Goal: Task Accomplishment & Management: Manage account settings

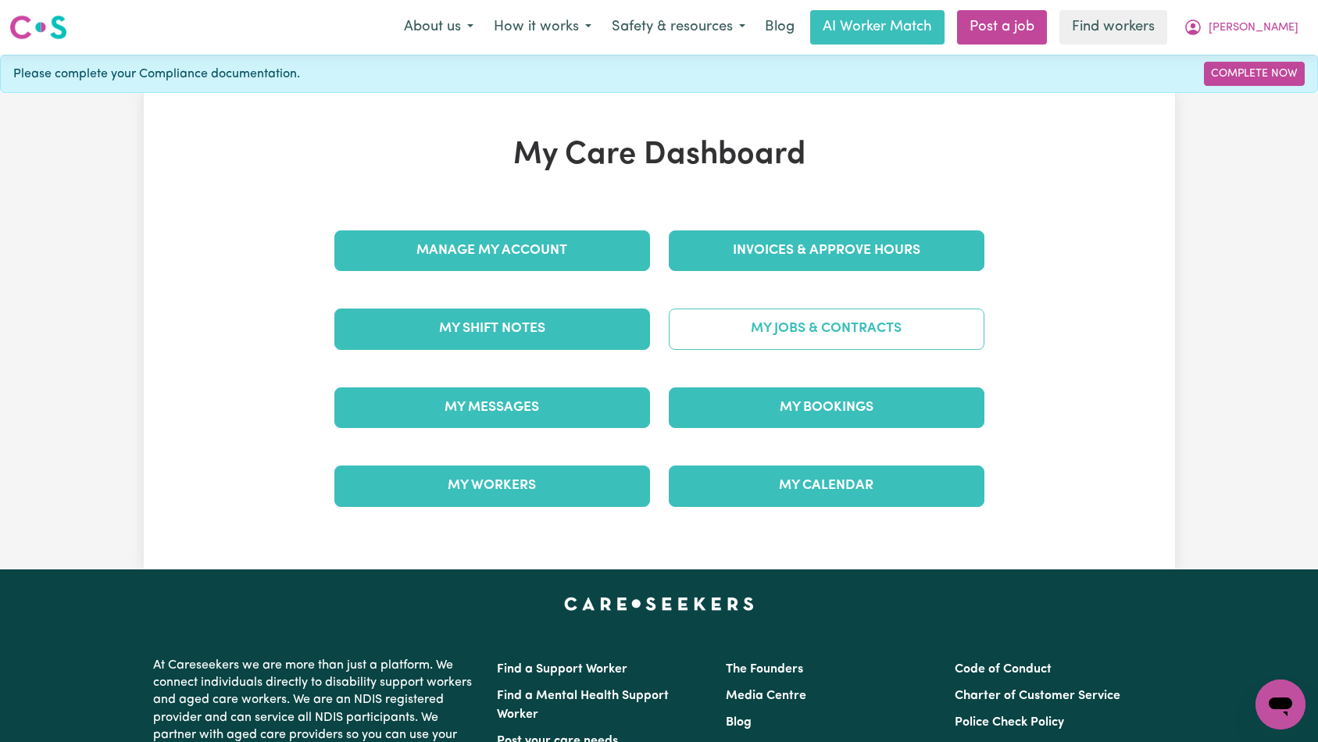
click at [758, 326] on link "My Jobs & Contracts" at bounding box center [827, 329] width 316 height 41
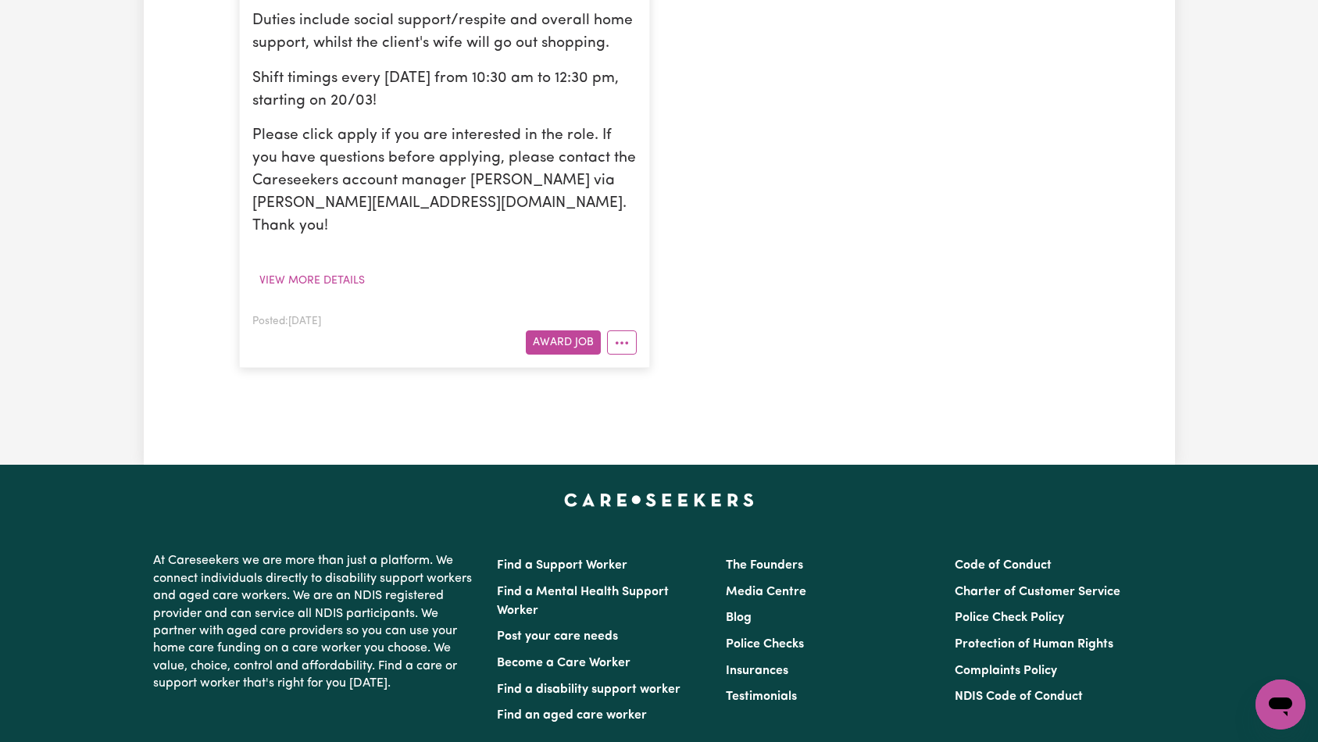
scroll to position [523, 0]
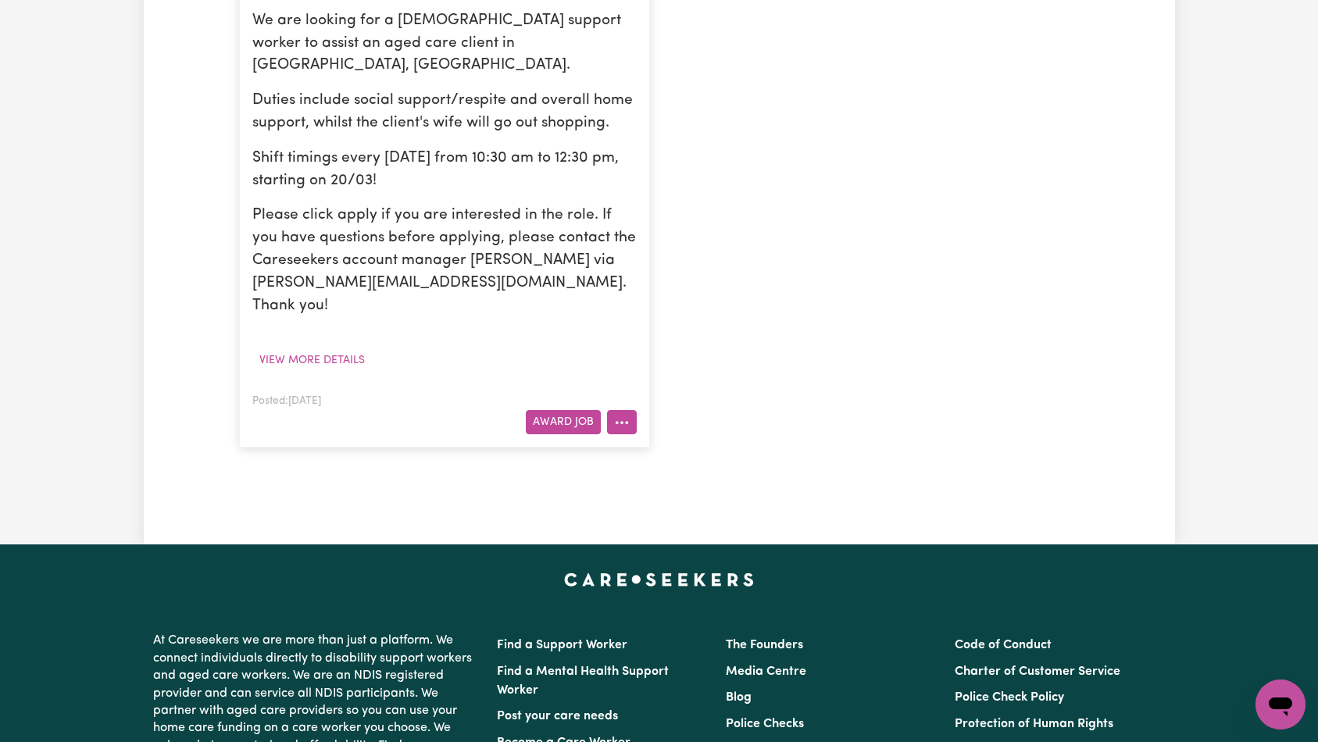
click at [621, 415] on icon "More options" at bounding box center [622, 423] width 16 height 16
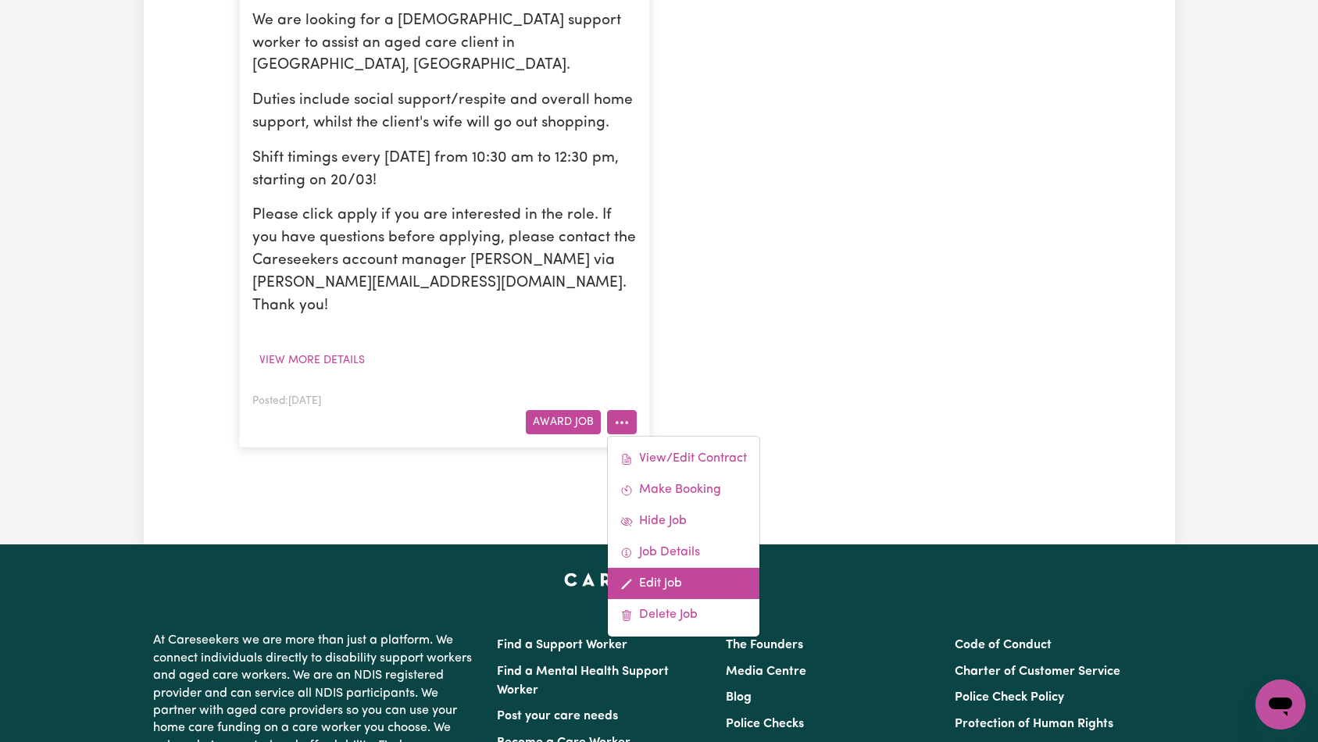
click at [701, 568] on link "Edit Job" at bounding box center [684, 583] width 152 height 31
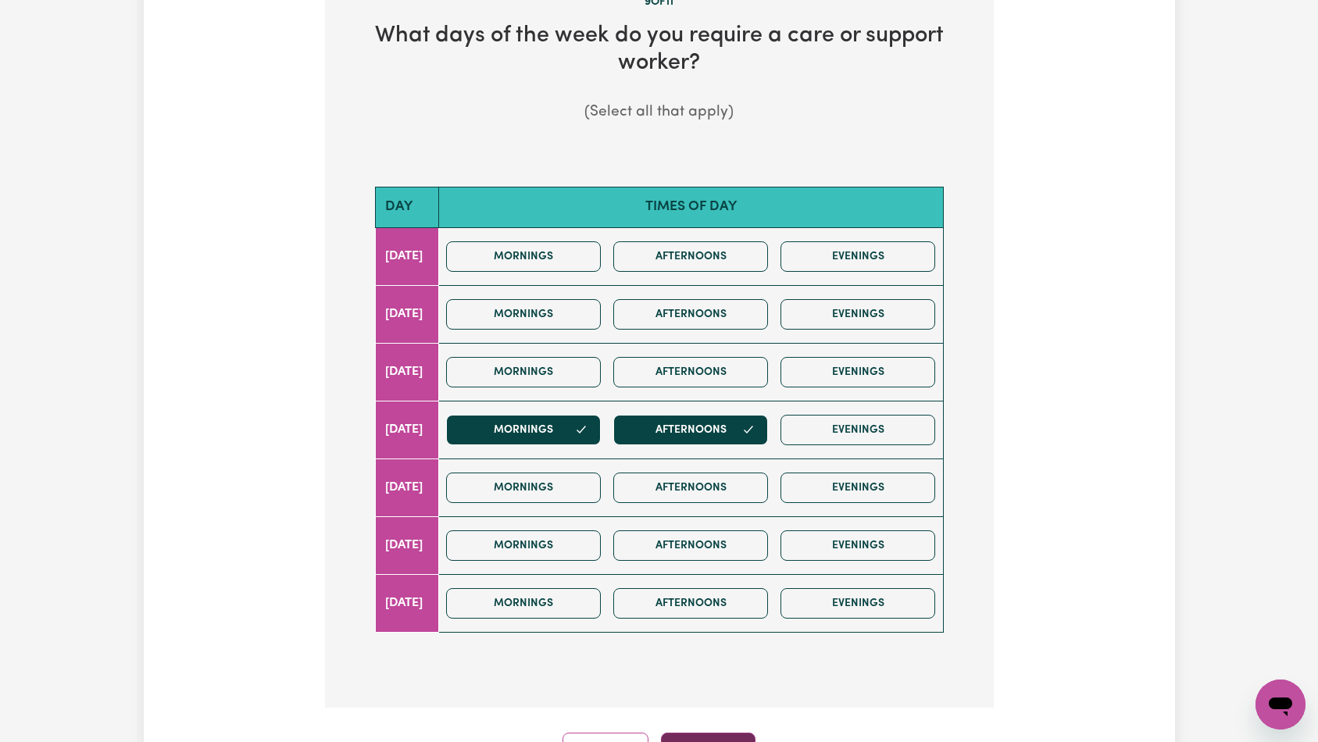
click at [709, 733] on button "Continue" at bounding box center [708, 750] width 95 height 34
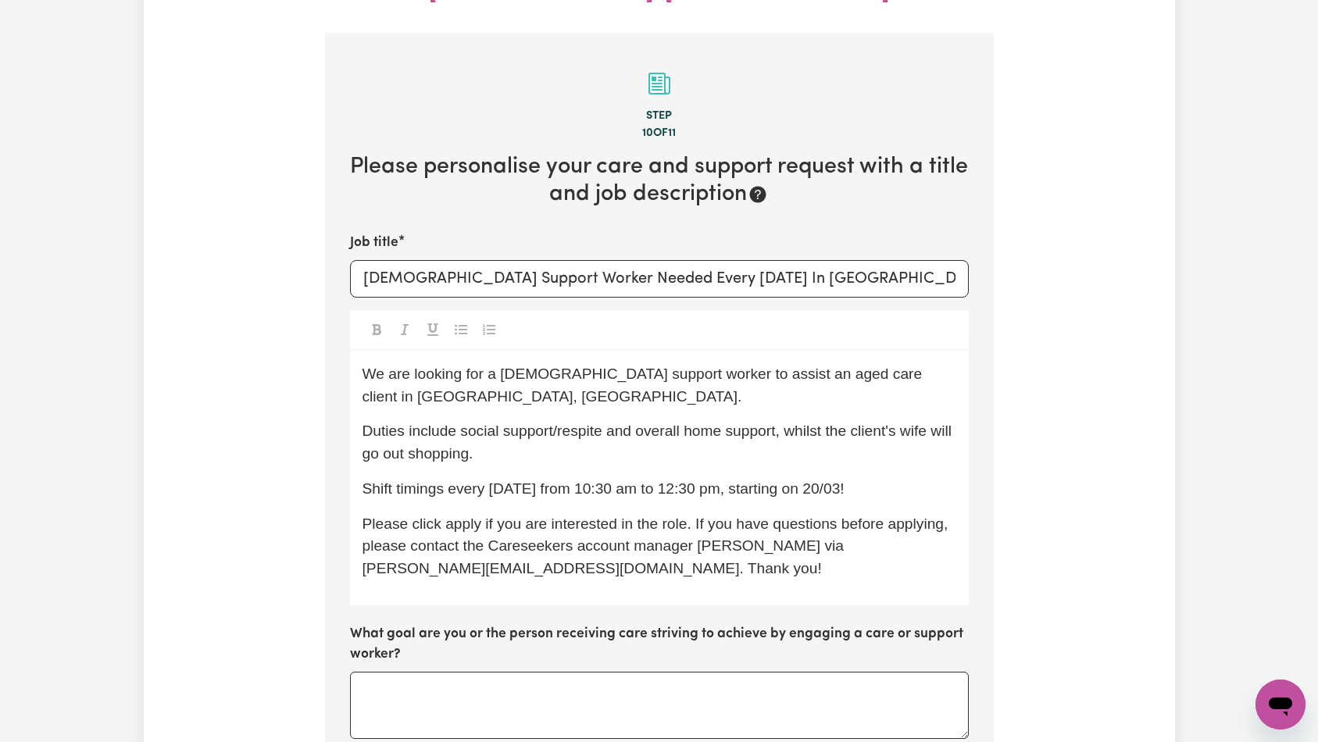
scroll to position [533, 0]
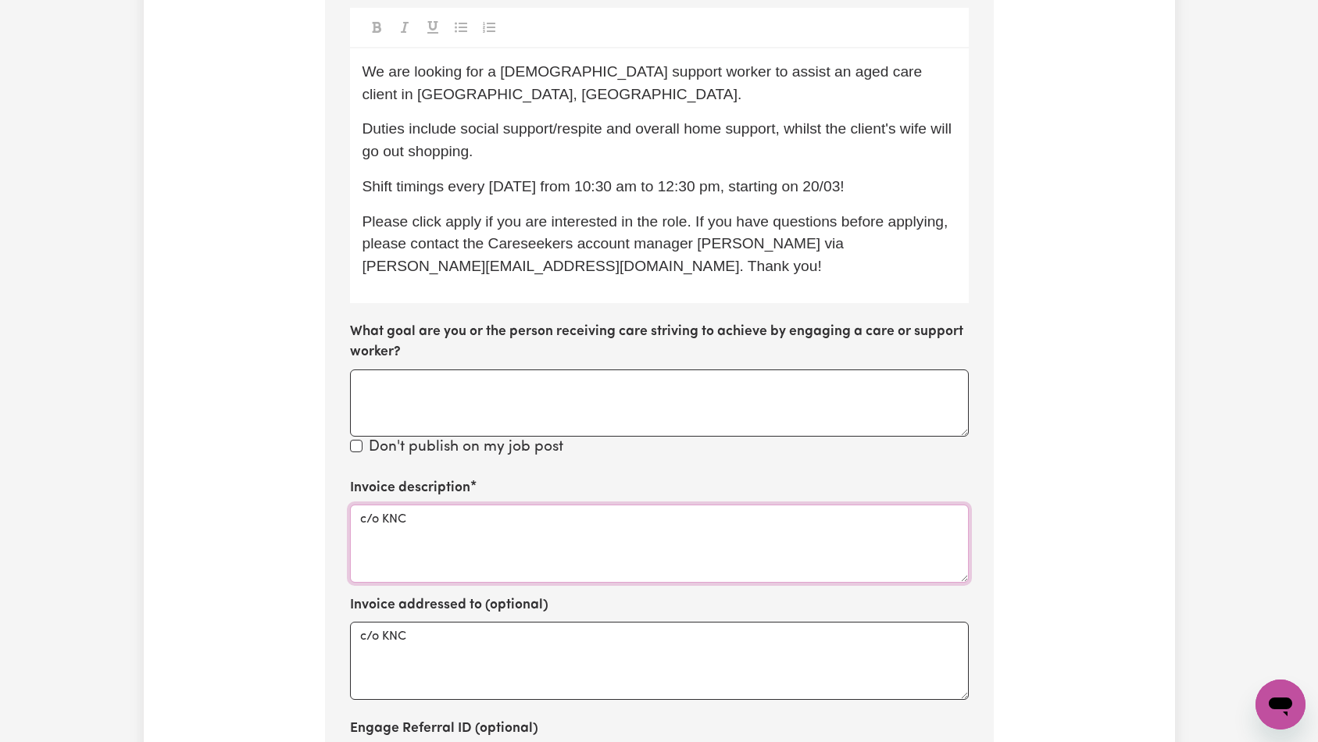
click at [590, 505] on textarea "c/o KNC" at bounding box center [659, 544] width 619 height 78
paste textarea "Domestic support and Social Support"
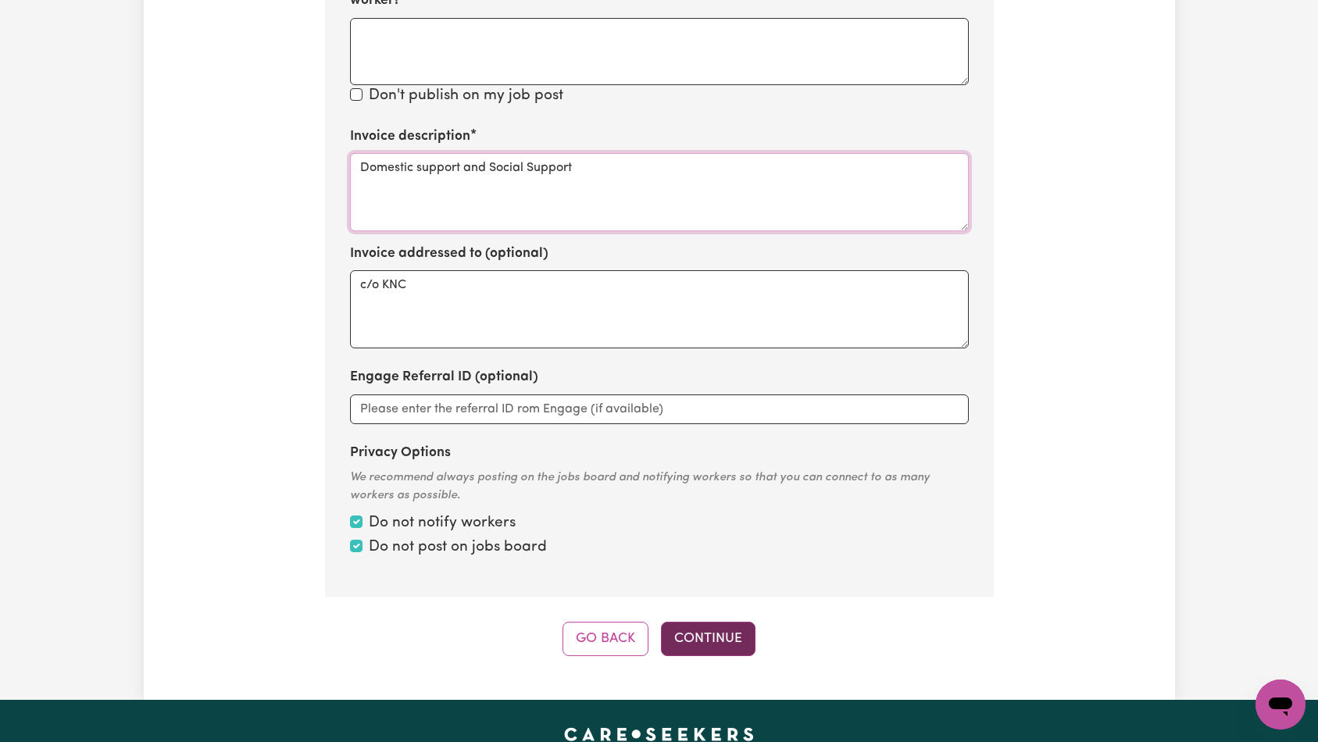
type textarea "Domestic support and Social Support"
click at [703, 622] on button "Continue" at bounding box center [708, 639] width 95 height 34
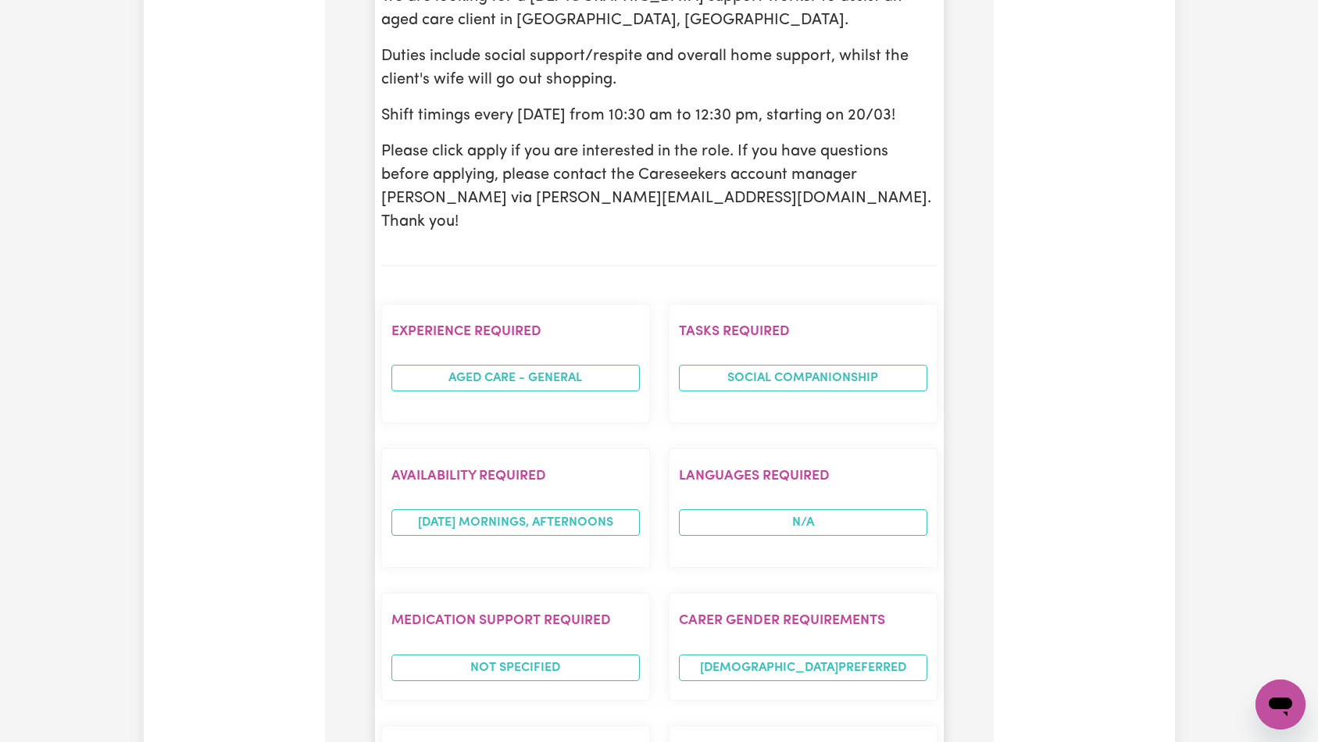
scroll to position [1686, 0]
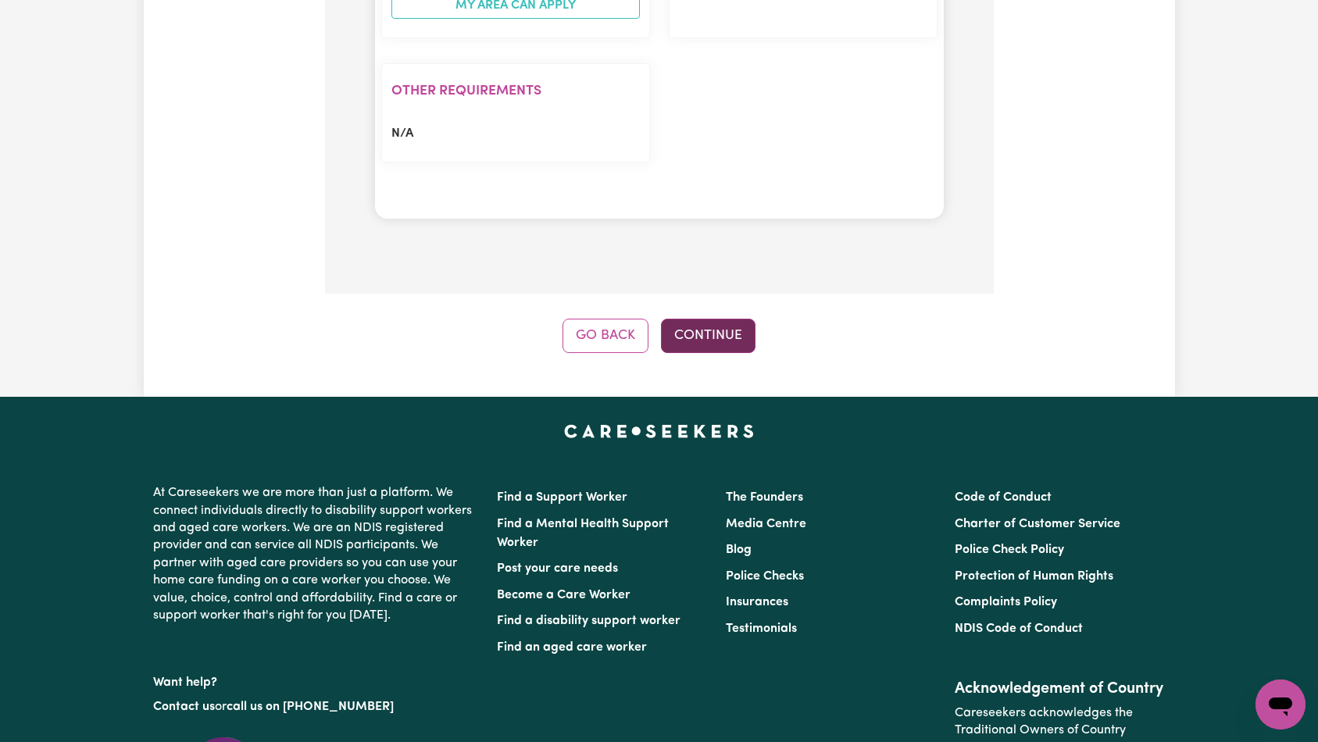
click at [710, 319] on button "Continue" at bounding box center [708, 336] width 95 height 34
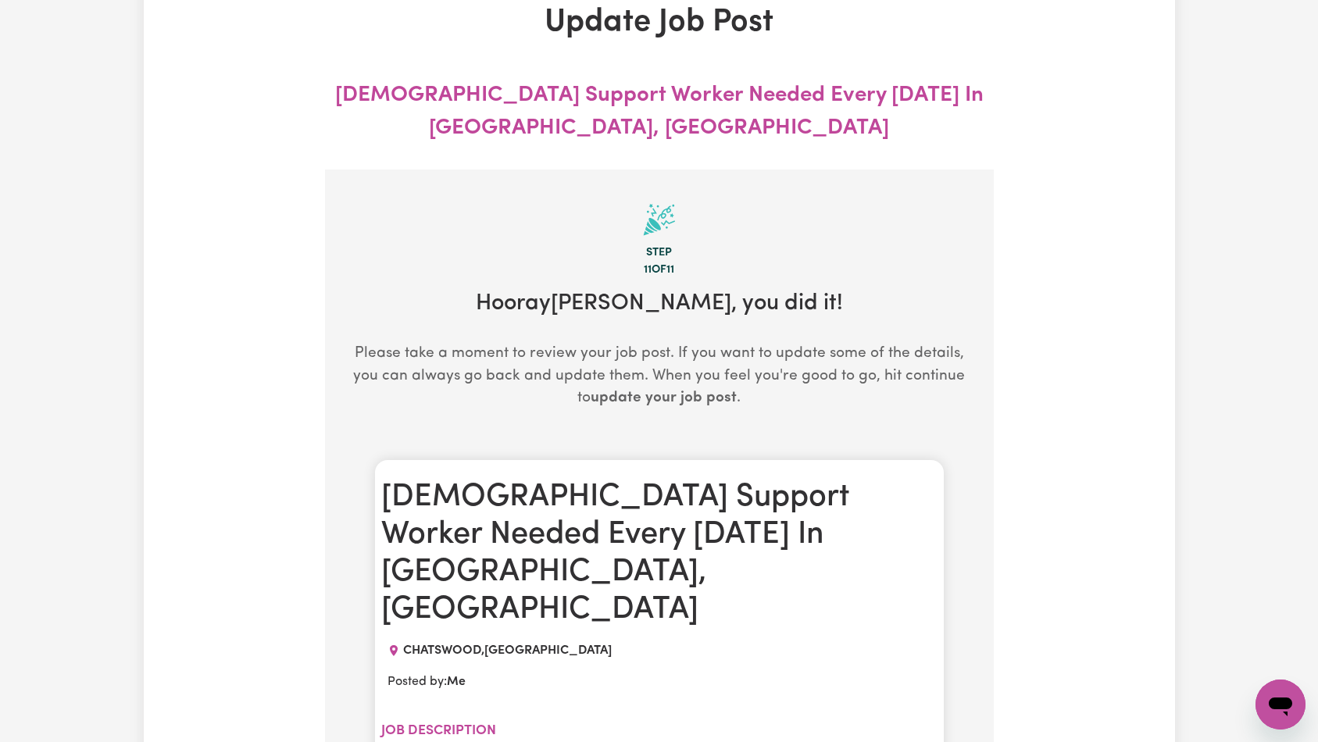
scroll to position [0, 0]
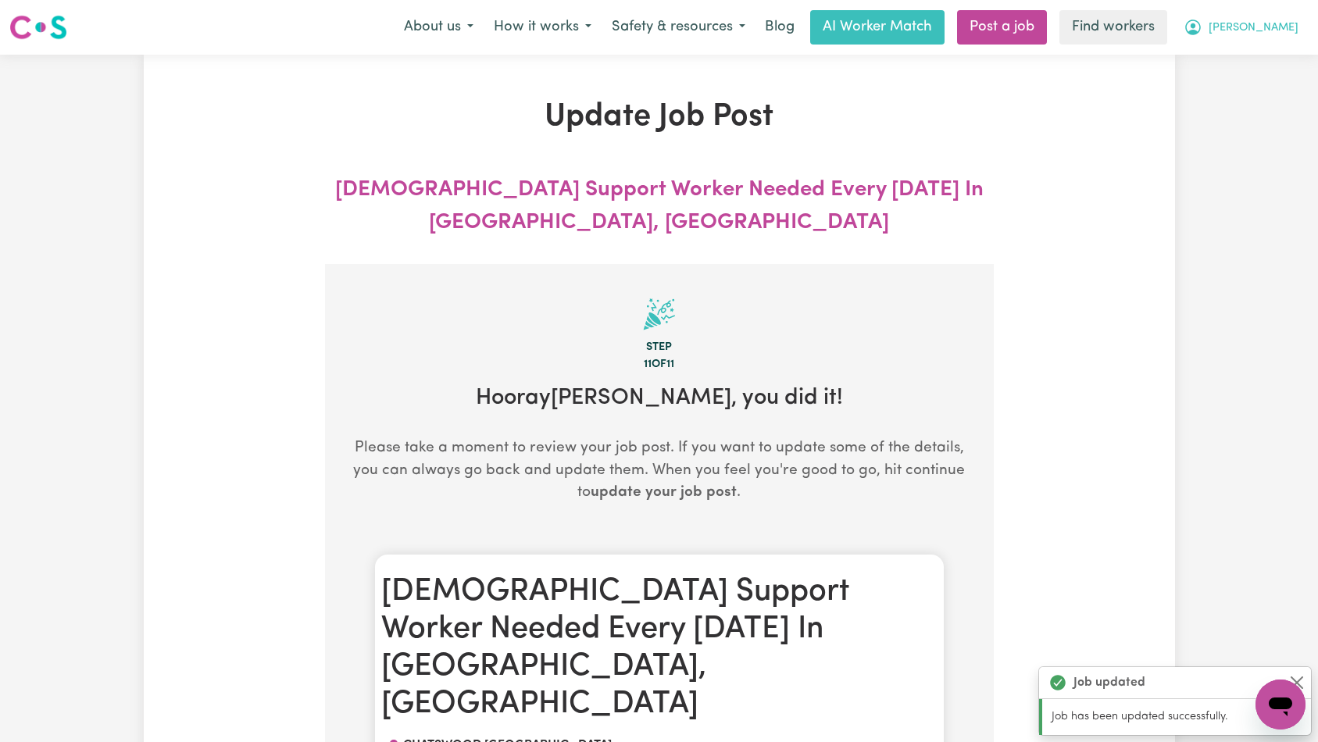
click at [1263, 20] on span "[PERSON_NAME]" at bounding box center [1253, 28] width 90 height 17
click at [1242, 84] on link "Logout" at bounding box center [1245, 90] width 123 height 30
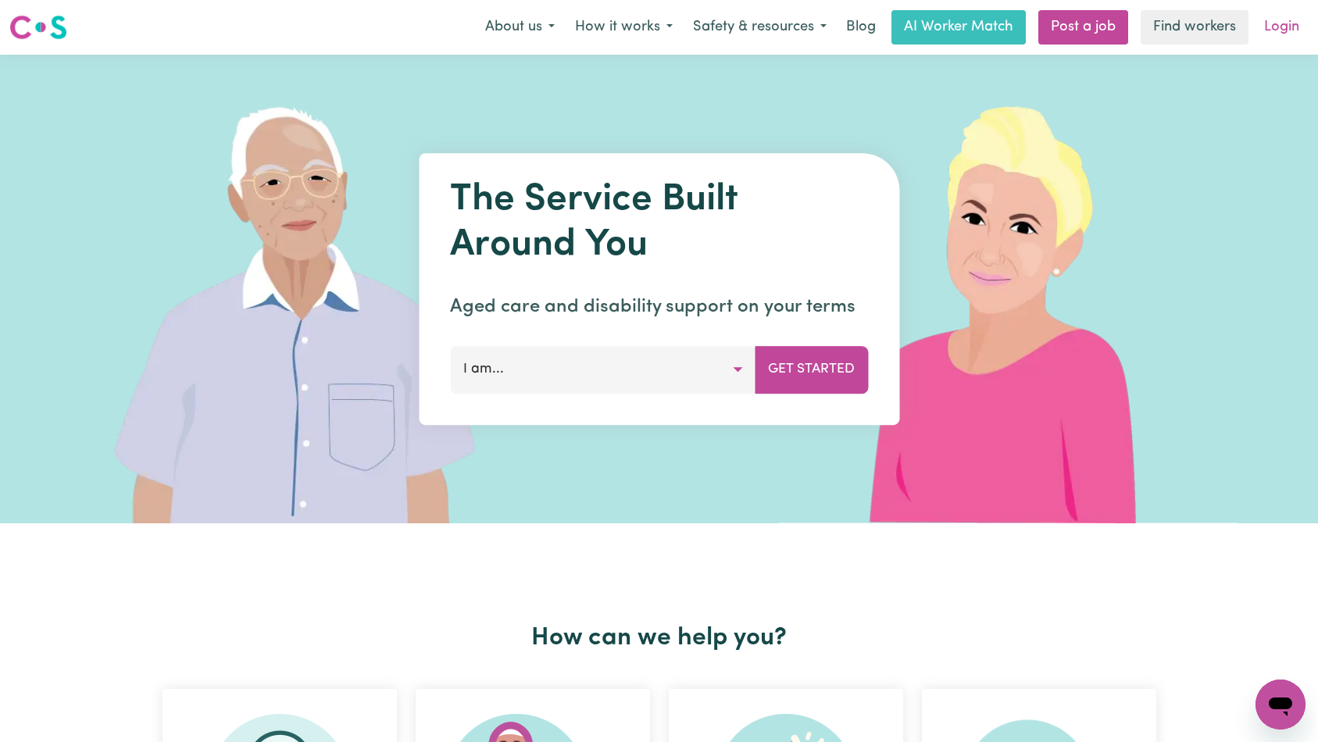
click at [1280, 18] on link "Login" at bounding box center [1281, 27] width 54 height 34
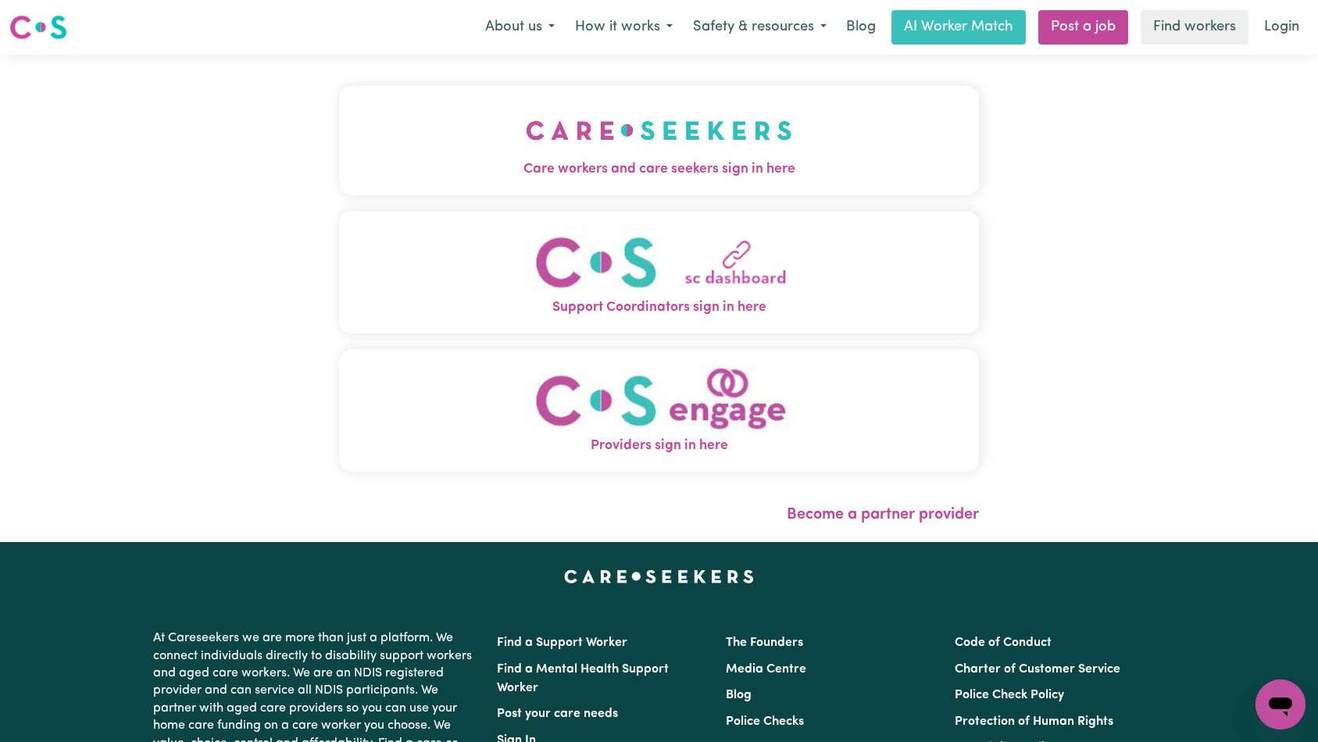
click at [526, 118] on img "Care workers and care seekers sign in here" at bounding box center [659, 131] width 266 height 58
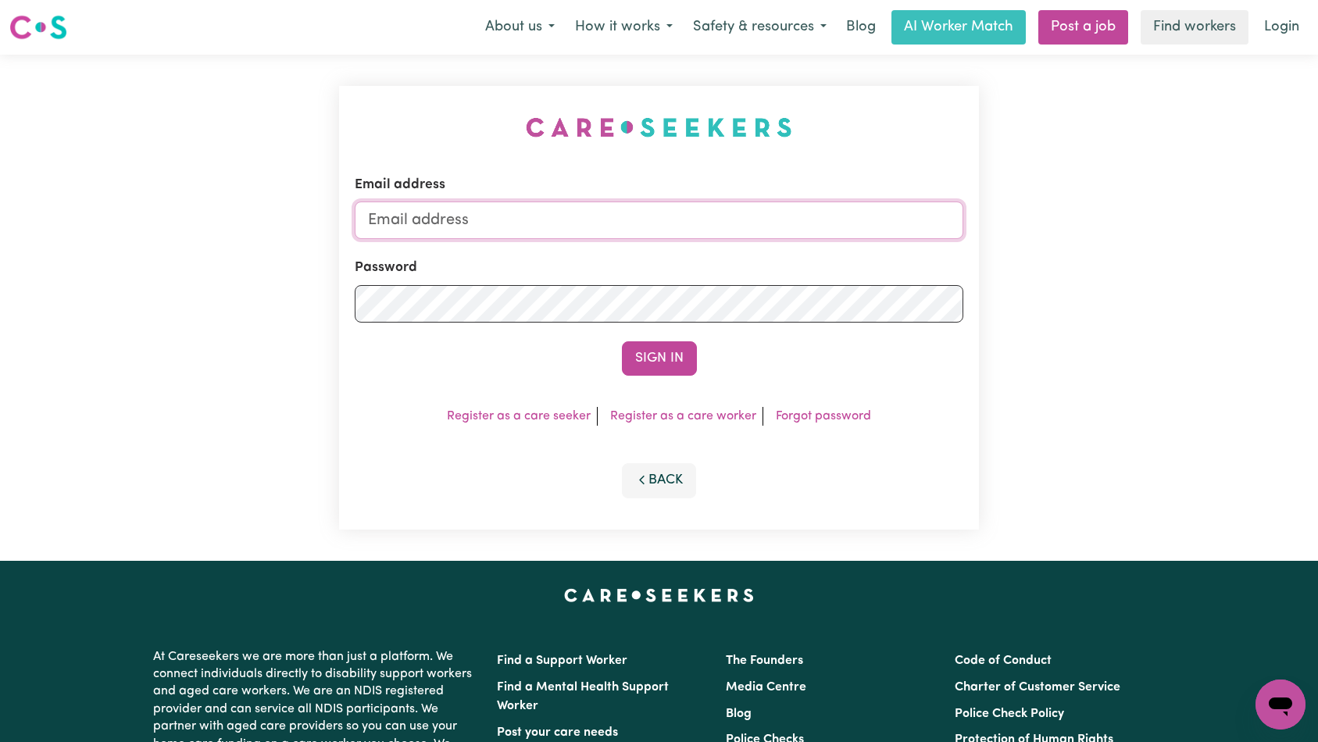
click at [694, 228] on input "Email address" at bounding box center [659, 220] width 609 height 37
type input "[EMAIL_ADDRESS][DOMAIN_NAME]"
click at [665, 356] on button "Sign In" at bounding box center [659, 358] width 75 height 34
